Goal: Information Seeking & Learning: Learn about a topic

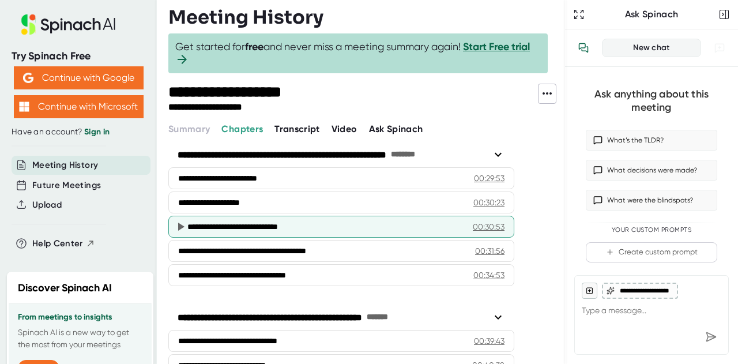
scroll to position [865, 0]
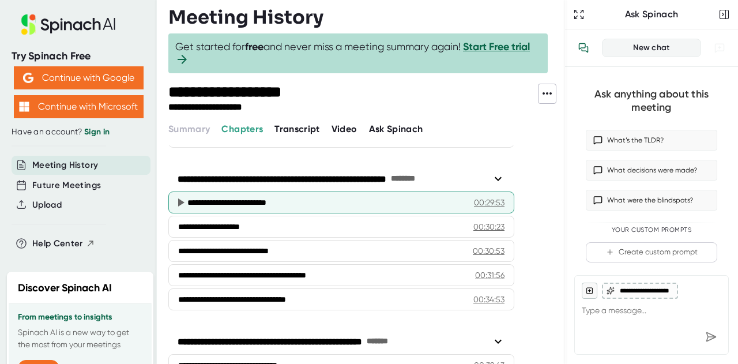
click at [491, 197] on div "00:29:53" at bounding box center [489, 203] width 31 height 12
click at [179, 198] on icon at bounding box center [181, 202] width 6 height 8
click at [234, 197] on div "**********" at bounding box center [325, 203] width 277 height 12
click at [502, 197] on div "00:29:53" at bounding box center [489, 203] width 31 height 12
click at [179, 198] on icon at bounding box center [181, 202] width 6 height 8
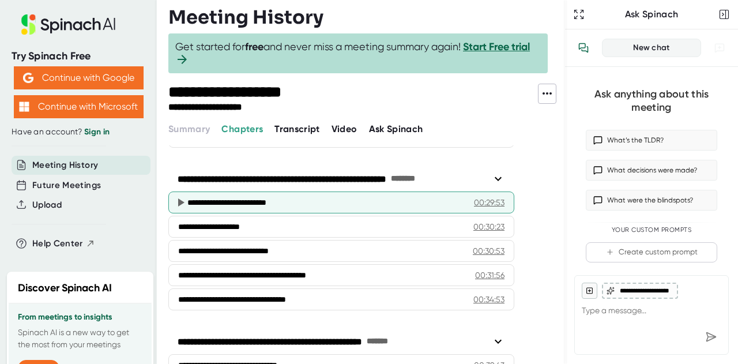
click at [181, 196] on icon at bounding box center [181, 203] width 14 height 14
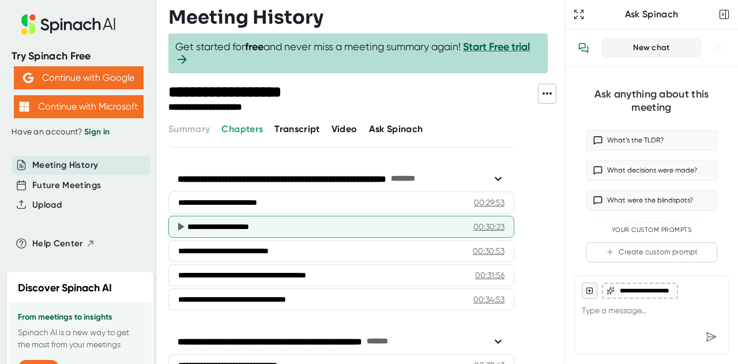
click at [174, 220] on icon at bounding box center [181, 227] width 14 height 14
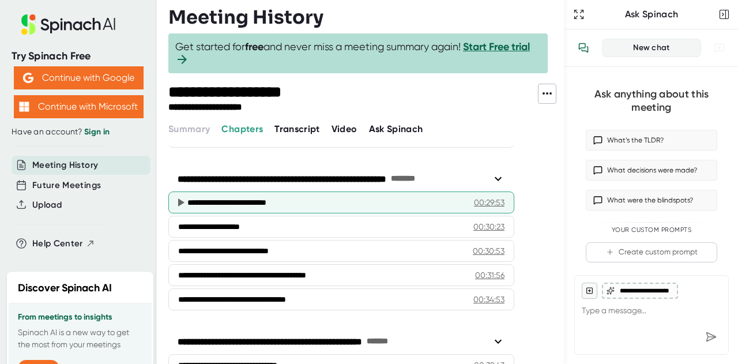
click at [183, 196] on icon at bounding box center [181, 203] width 14 height 14
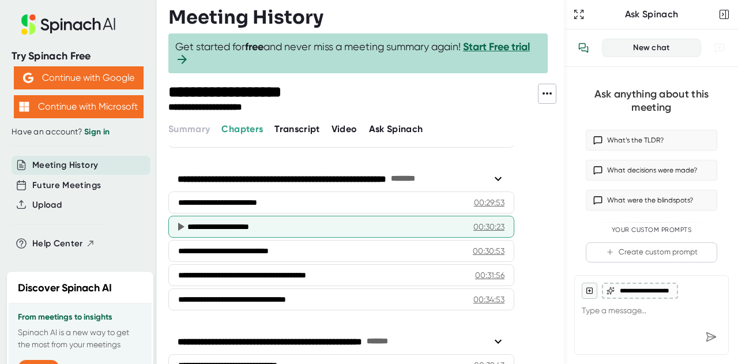
click at [497, 221] on div "00:30:23" at bounding box center [489, 227] width 31 height 12
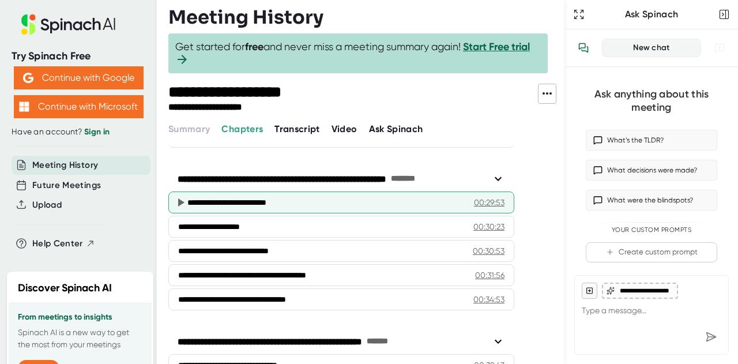
click at [178, 198] on icon at bounding box center [181, 202] width 6 height 8
click at [496, 197] on div "00:29:53" at bounding box center [489, 203] width 31 height 12
click at [269, 197] on div "**********" at bounding box center [327, 203] width 280 height 12
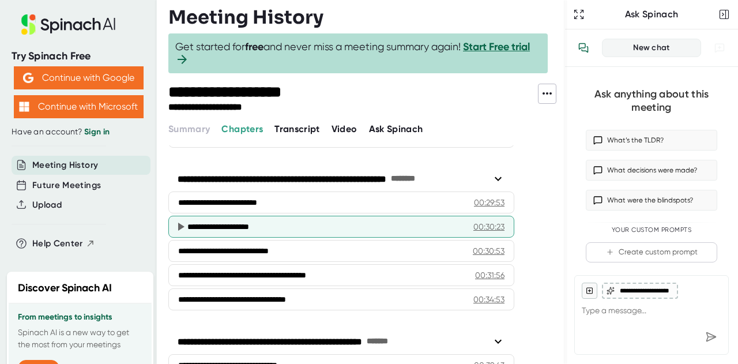
click at [261, 221] on div "**********" at bounding box center [325, 227] width 277 height 12
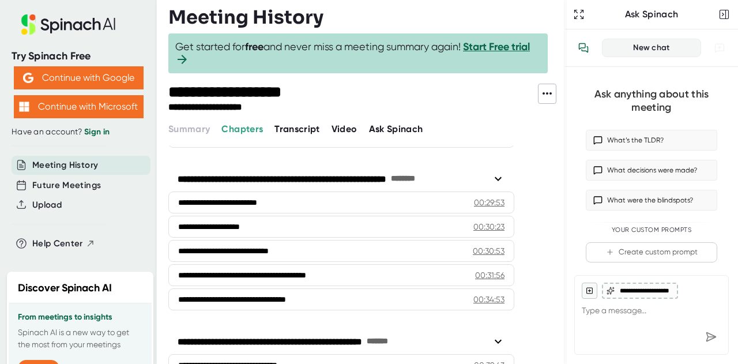
click at [344, 131] on span "Video" at bounding box center [345, 128] width 26 height 11
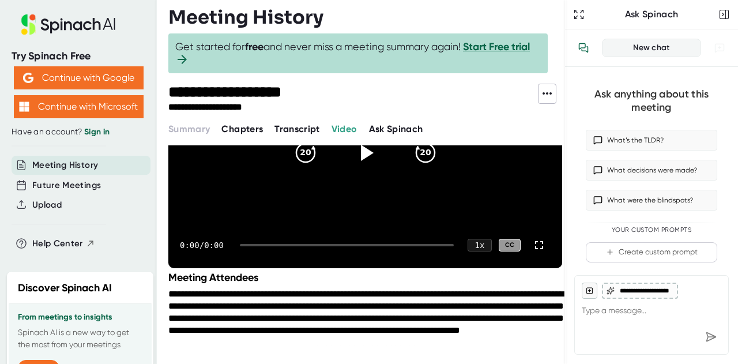
scroll to position [293, 0]
